Goal: Find contact information: Find contact information

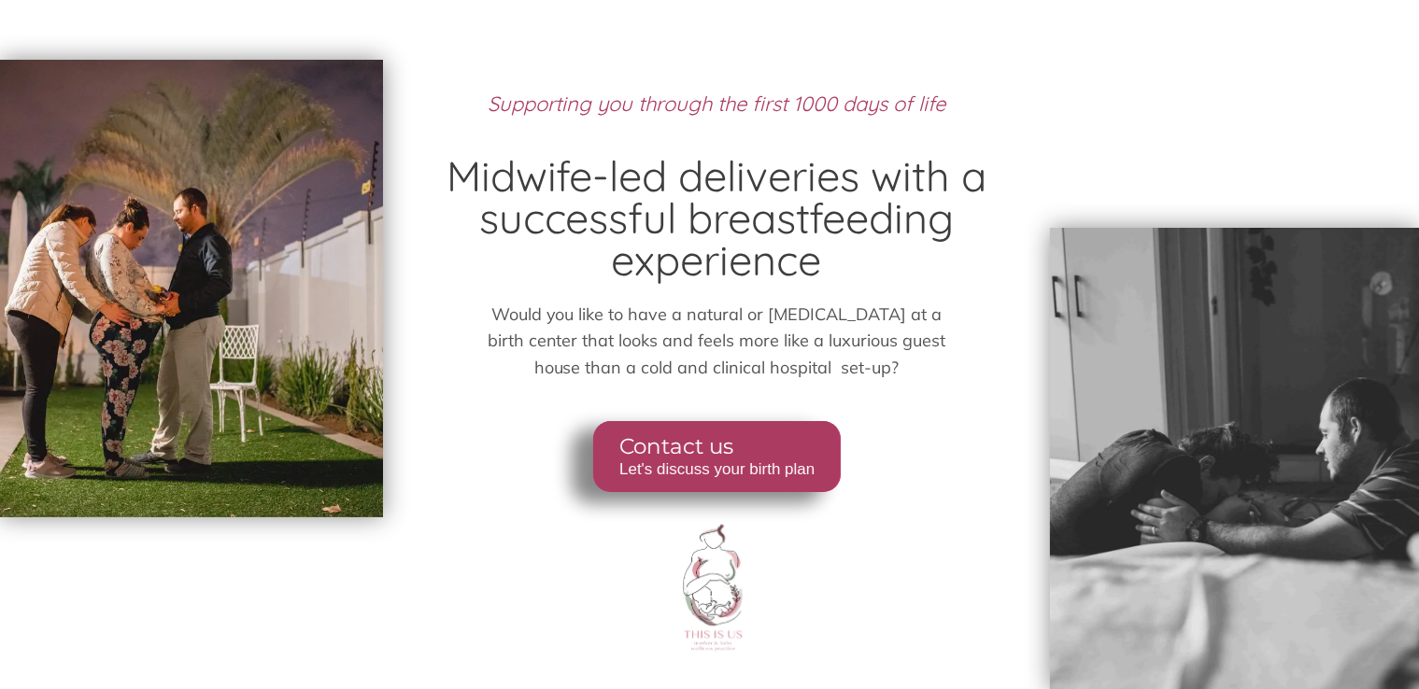
click at [755, 447] on span "Contact us" at bounding box center [715, 447] width 195 height 26
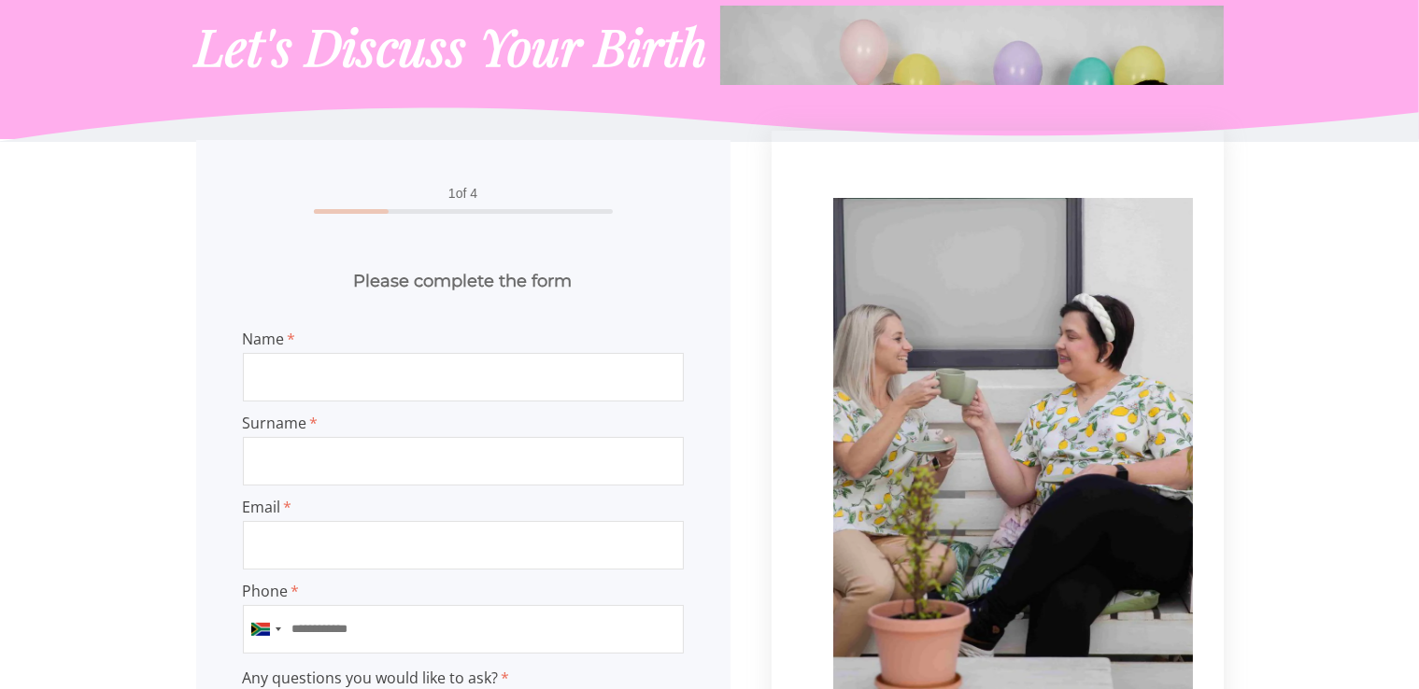
click at [553, 360] on input "Name" at bounding box center [463, 377] width 441 height 49
